Goal: Information Seeking & Learning: Learn about a topic

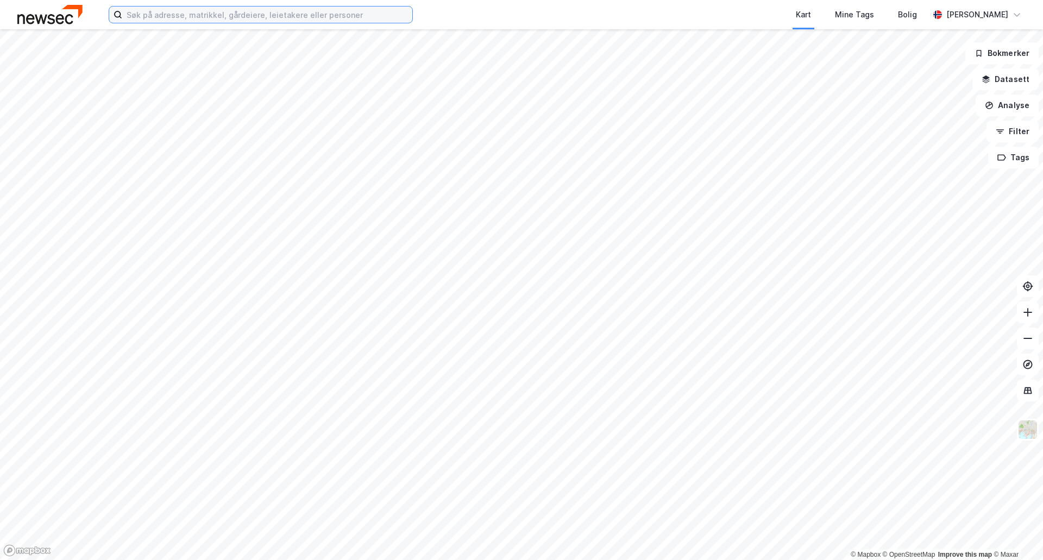
click at [292, 16] on input at bounding box center [267, 15] width 290 height 16
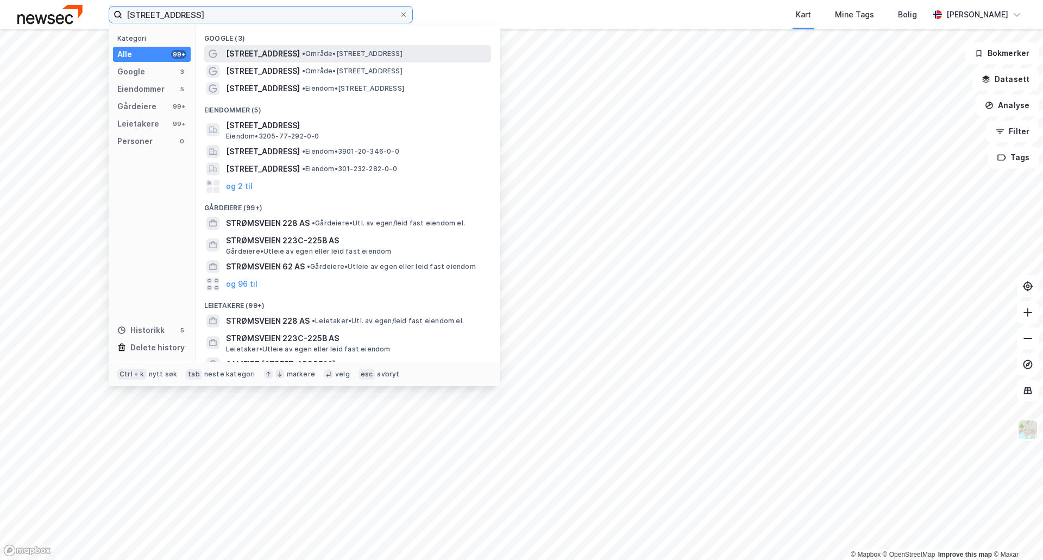
type input "[STREET_ADDRESS]"
click at [302, 49] on span "• Område • [STREET_ADDRESS]" at bounding box center [352, 53] width 100 height 9
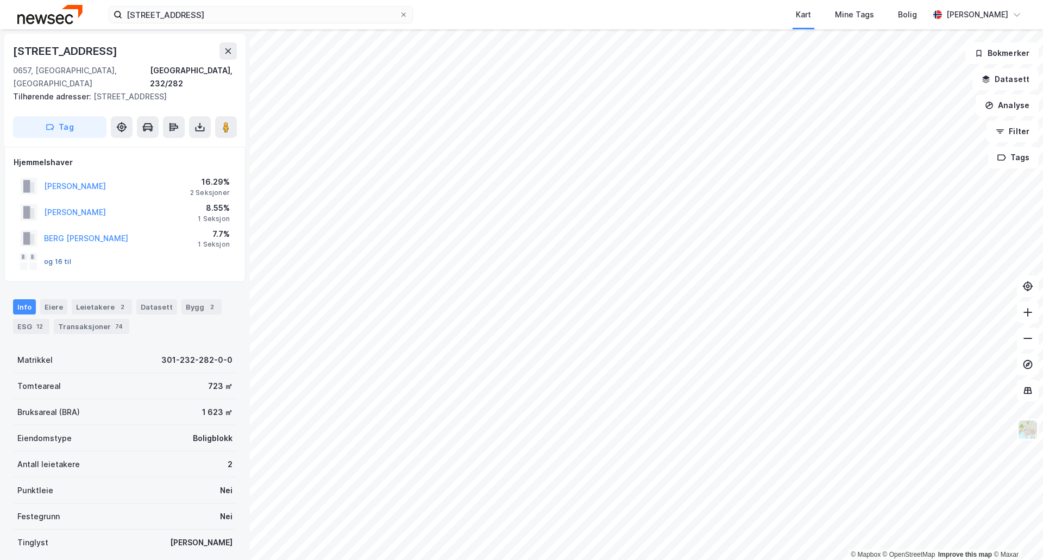
click at [0, 0] on button "og 16 til" at bounding box center [0, 0] width 0 height 0
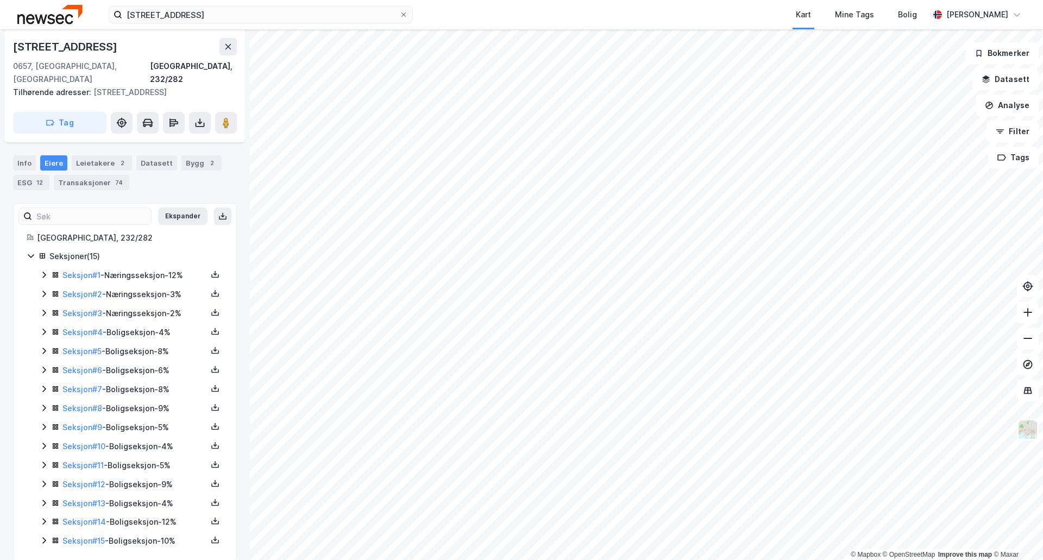
scroll to position [146, 0]
click at [41, 288] on icon at bounding box center [44, 292] width 9 height 9
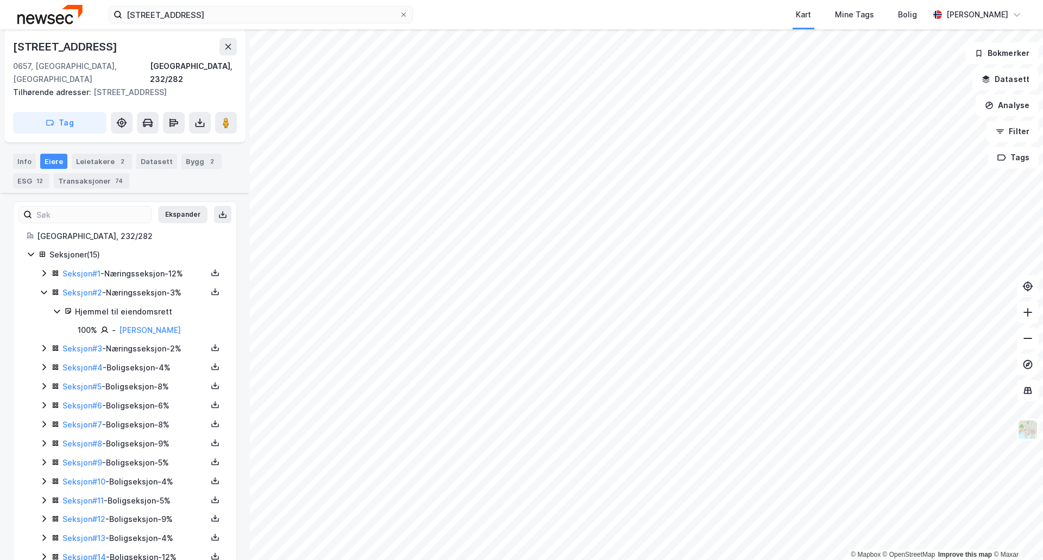
click at [47, 288] on icon at bounding box center [44, 292] width 9 height 9
click at [45, 307] on icon at bounding box center [44, 311] width 9 height 9
click at [41, 307] on icon at bounding box center [44, 311] width 9 height 9
click at [97, 154] on div "Leietakere 2" at bounding box center [102, 161] width 60 height 15
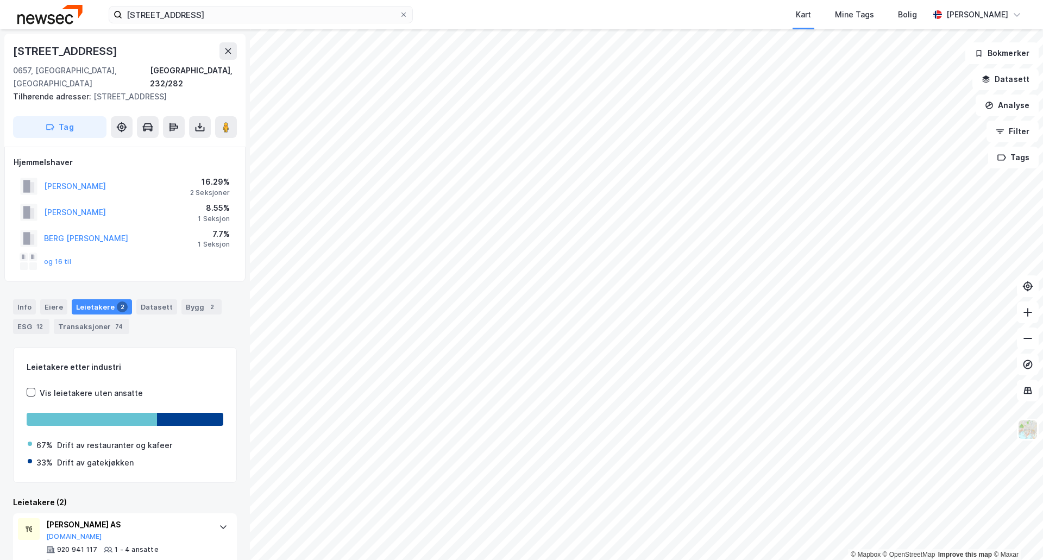
scroll to position [71, 0]
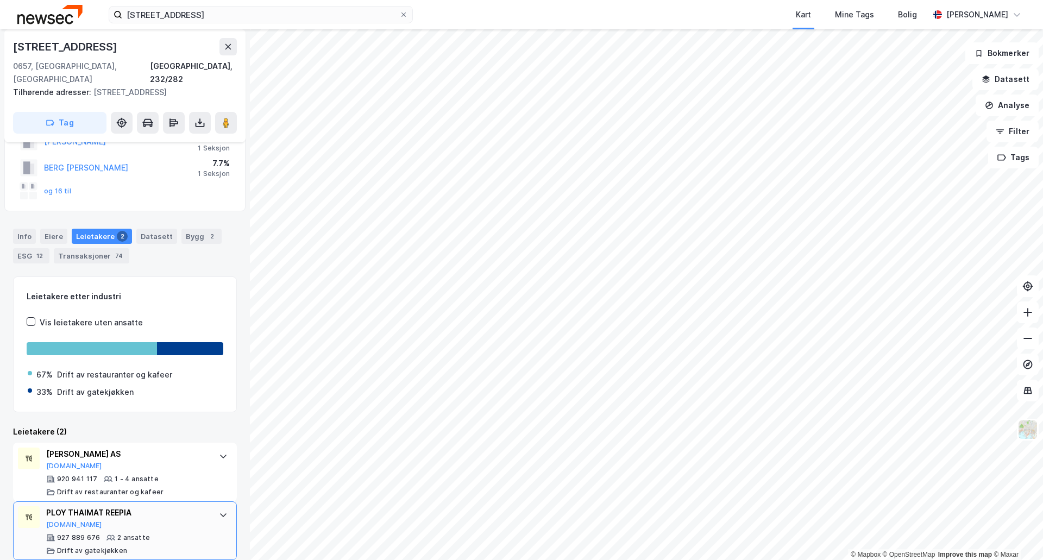
click at [219, 511] on icon at bounding box center [223, 515] width 9 height 9
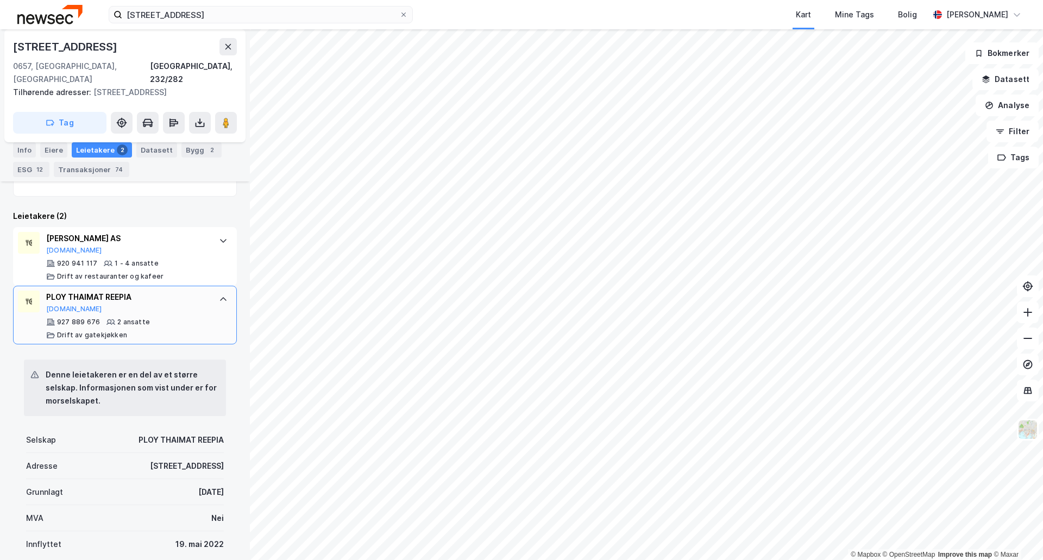
scroll to position [286, 0]
click at [219, 296] on icon at bounding box center [223, 300] width 9 height 9
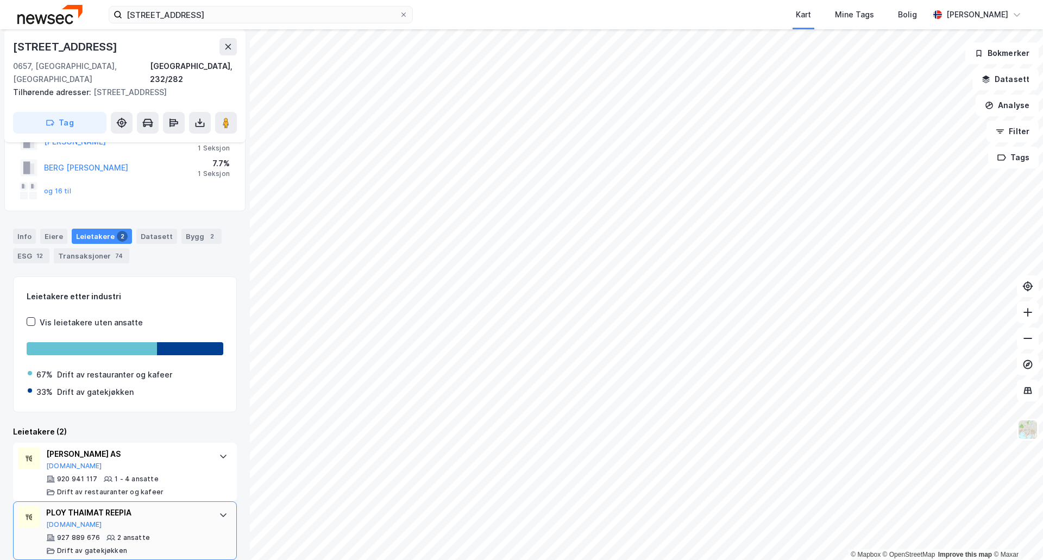
scroll to position [0, 0]
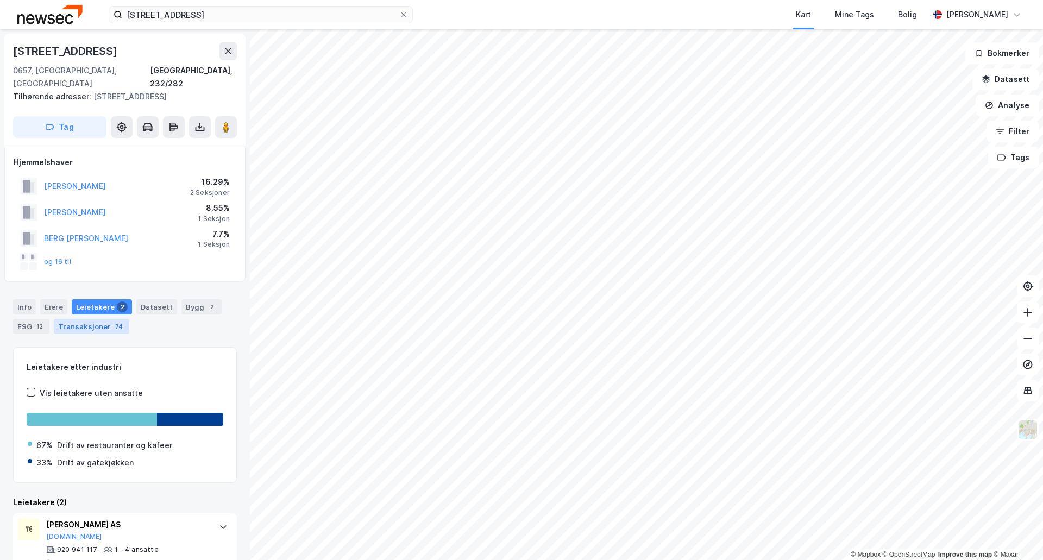
click at [83, 319] on div "Transaksjoner 74" at bounding box center [92, 326] width 76 height 15
